Goal: Task Accomplishment & Management: Complete application form

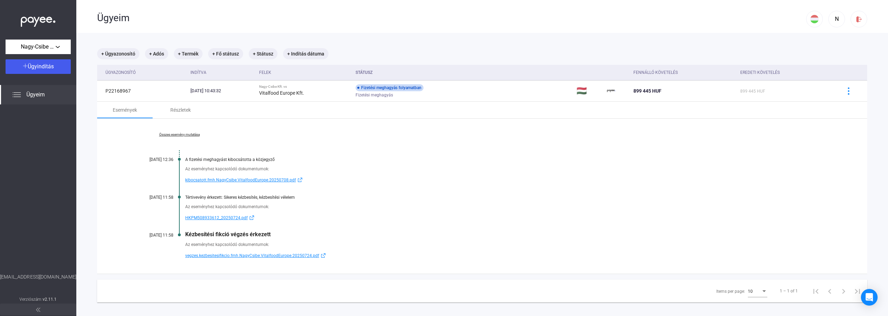
scroll to position [33, 0]
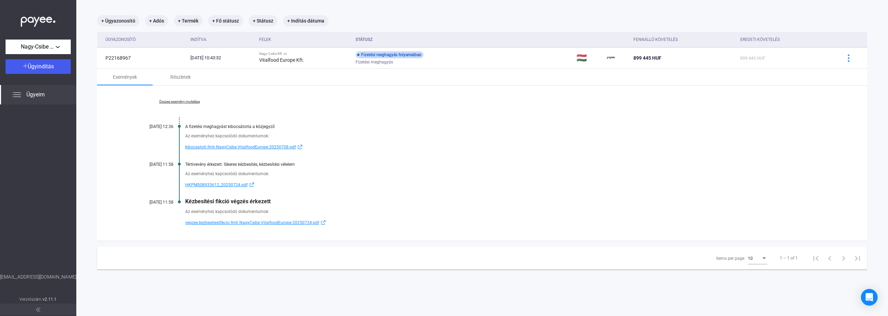
click at [219, 221] on span "vegzes.kezbesitesifikcio.fmh.NagyCsibe.VitalfoodEurope.20250724.pdf" at bounding box center [252, 223] width 134 height 8
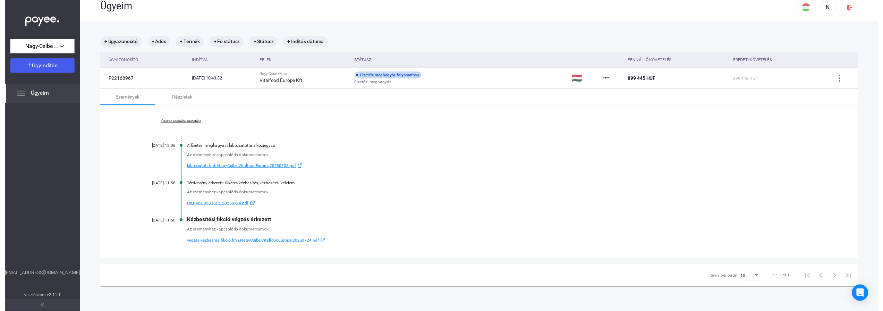
scroll to position [0, 0]
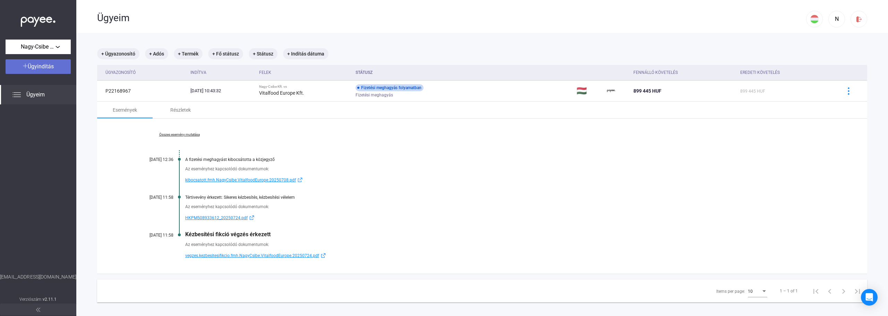
click at [52, 65] on span "Ügyindítás" at bounding box center [41, 66] width 26 height 7
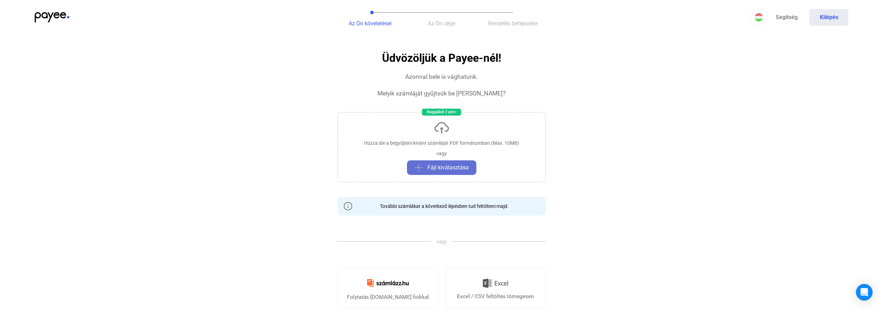
click at [445, 170] on span "Fájl kiválasztása" at bounding box center [447, 167] width 41 height 8
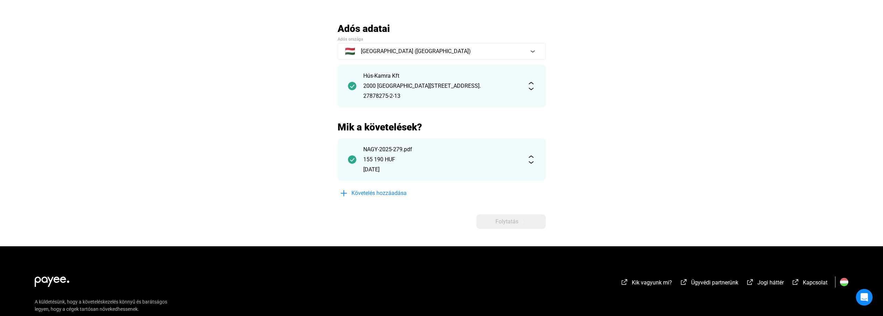
scroll to position [27, 0]
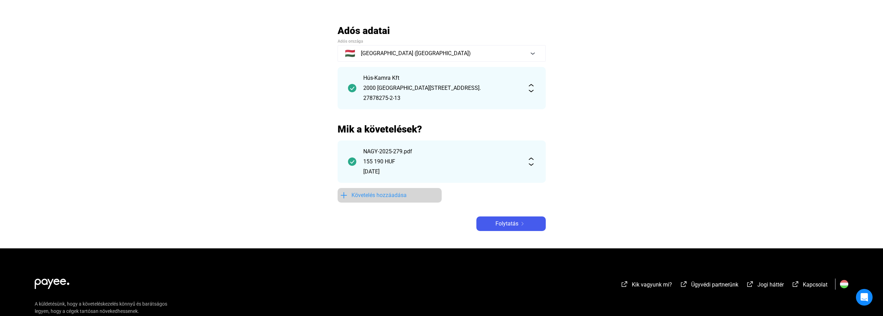
click at [373, 198] on span "Követelés hozzáadása" at bounding box center [378, 195] width 55 height 8
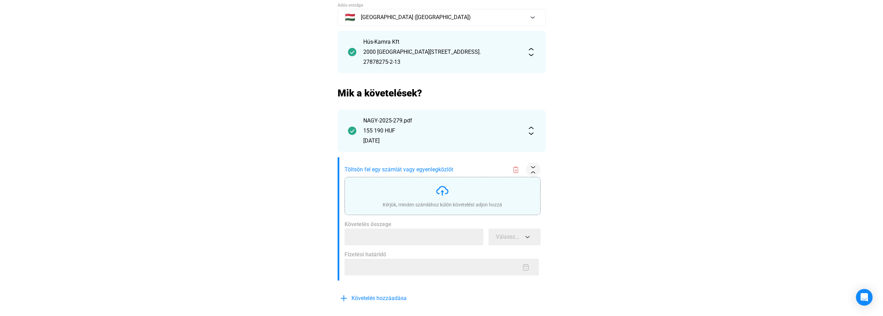
scroll to position [69, 0]
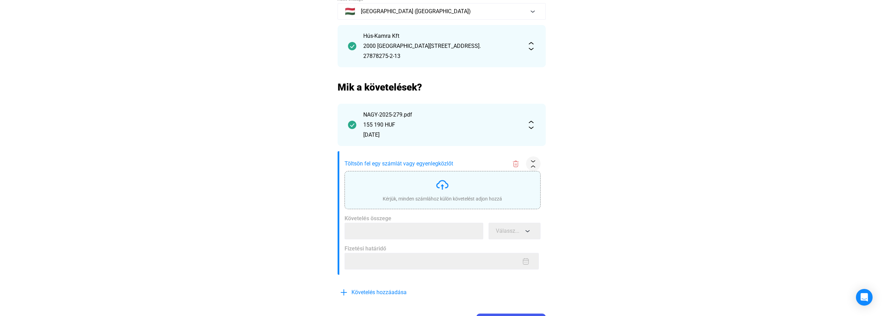
click at [443, 189] on img at bounding box center [442, 185] width 14 height 14
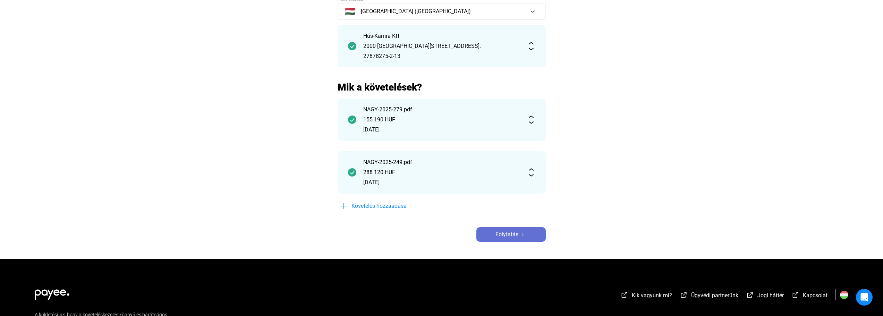
click at [501, 232] on span "Folytatás" at bounding box center [506, 234] width 23 height 8
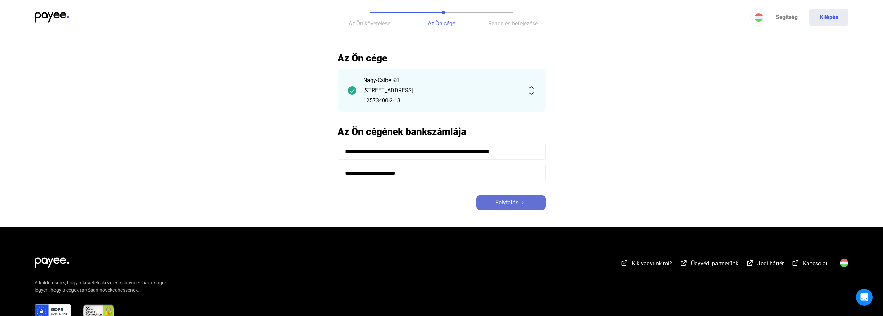
click at [485, 203] on div "Folytatás" at bounding box center [510, 202] width 65 height 8
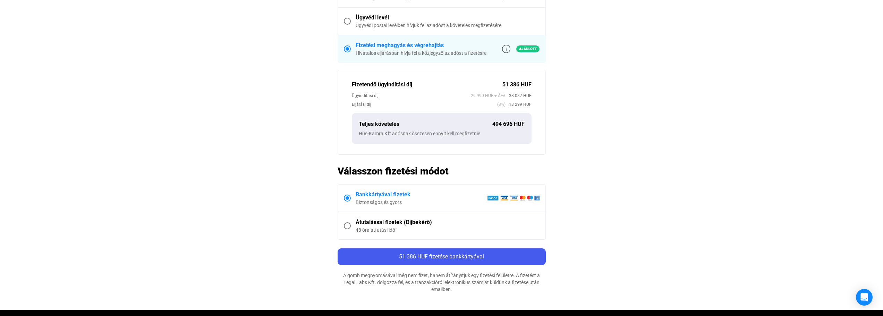
scroll to position [278, 0]
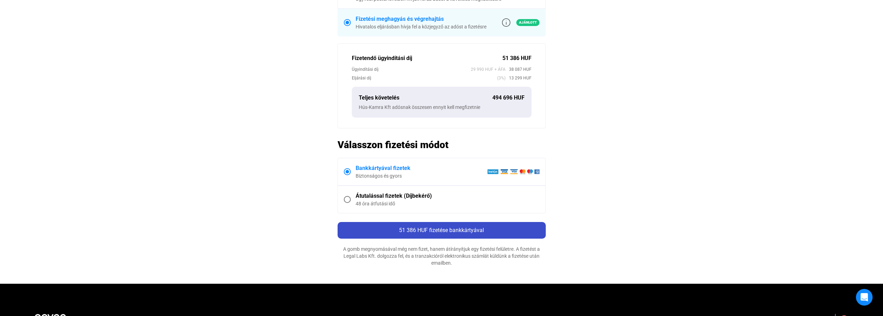
click at [440, 231] on span "51 386 HUF fizetése bankkártyával" at bounding box center [441, 230] width 85 height 7
